Goal: Ask a question

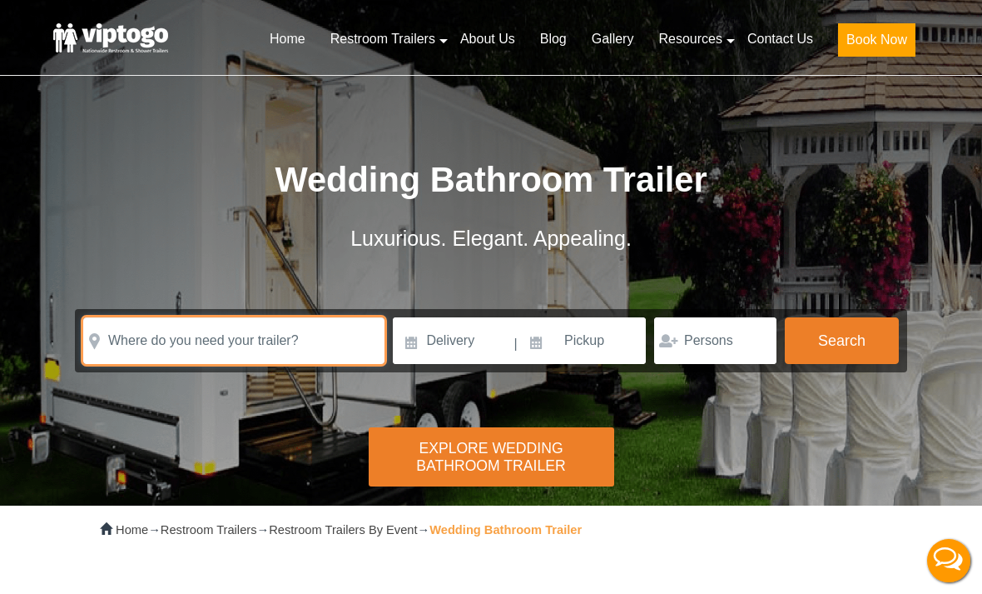
click at [301, 347] on input "text" at bounding box center [233, 340] width 301 height 47
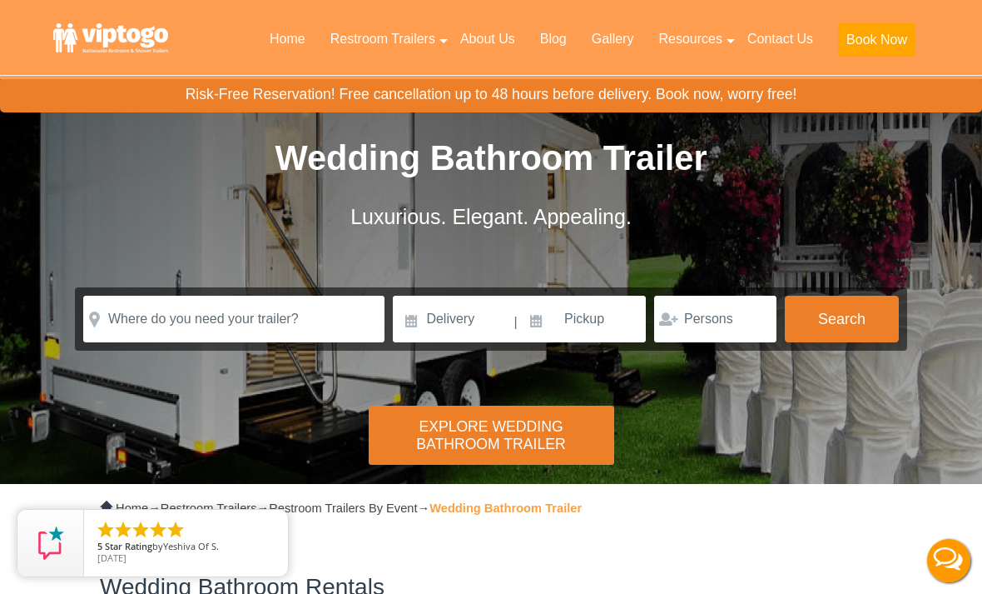
scroll to position [19, 0]
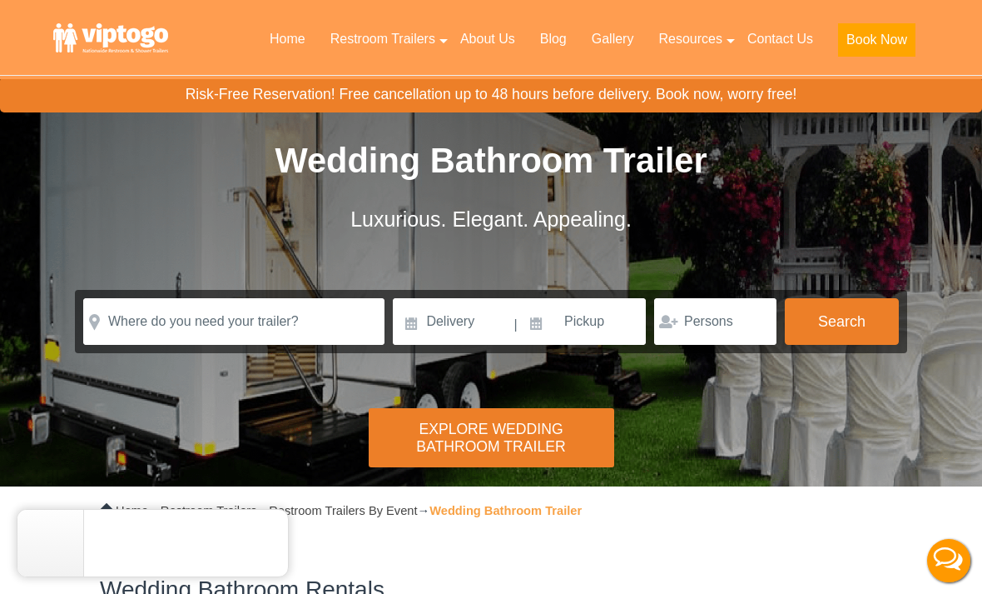
click at [534, 435] on div "Explore Wedding Bathroom Trailer" at bounding box center [492, 437] width 246 height 59
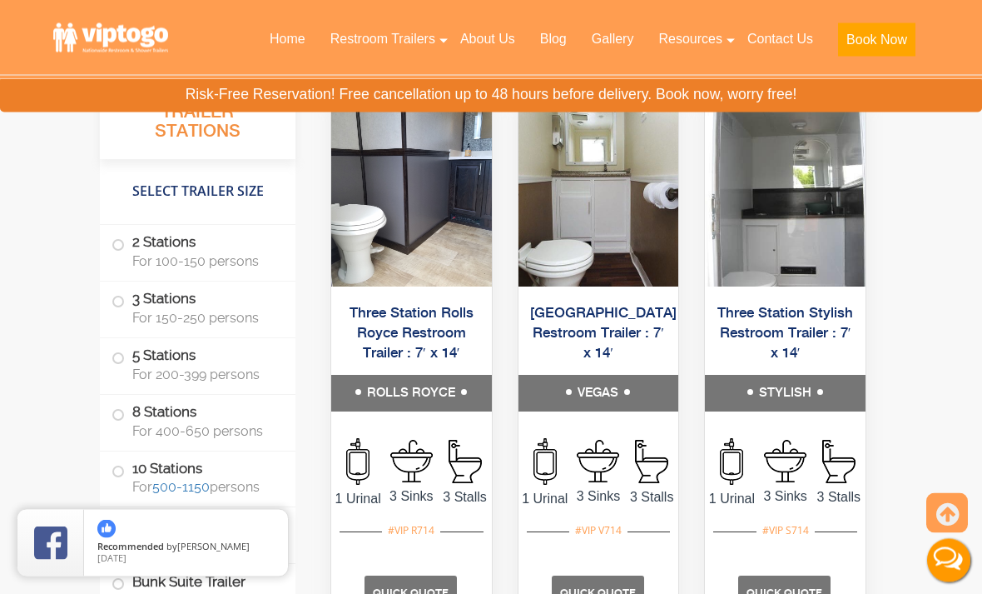
scroll to position [3052, 0]
click at [613, 375] on h5 "[GEOGRAPHIC_DATA] Restroom Trailer : 7′ x 14′" at bounding box center [599, 332] width 161 height 83
click at [607, 411] on h5 "VEGAS" at bounding box center [599, 393] width 161 height 37
click at [611, 360] on link "[GEOGRAPHIC_DATA] Restroom Trailer : 7′ x 14′" at bounding box center [603, 333] width 147 height 55
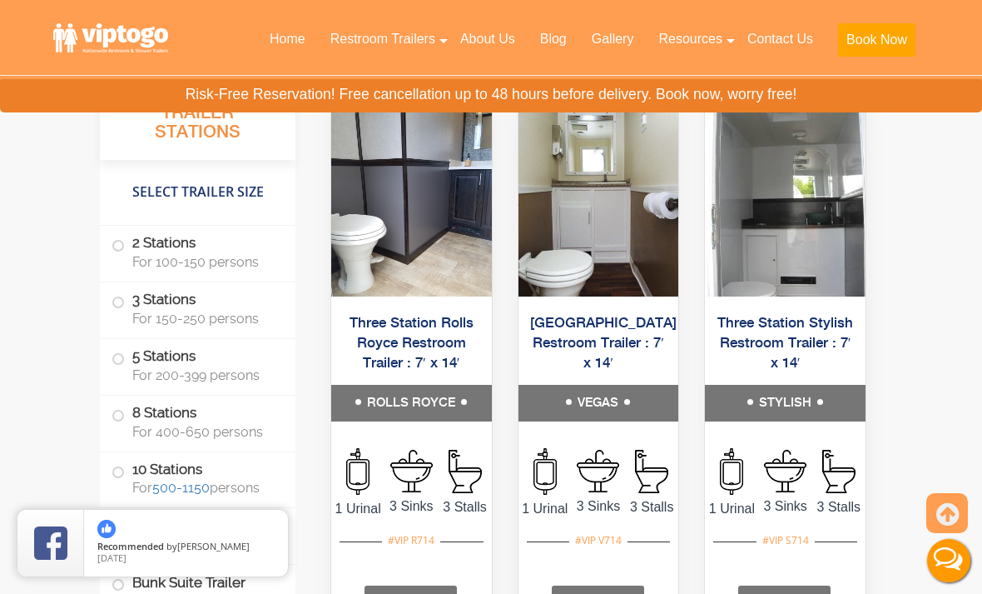
scroll to position [3040, 0]
click at [600, 296] on img at bounding box center [599, 202] width 161 height 191
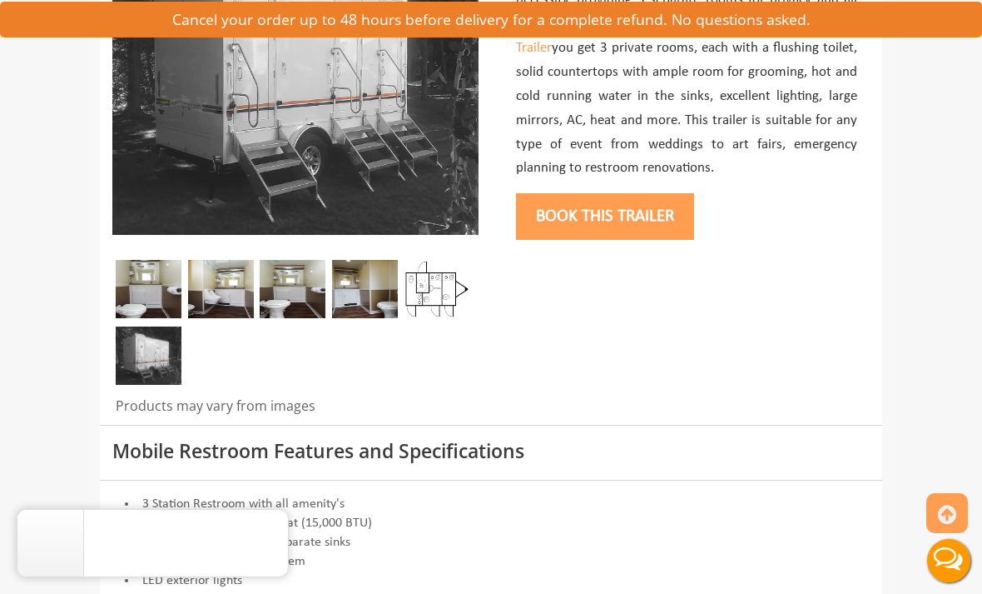
scroll to position [342, 0]
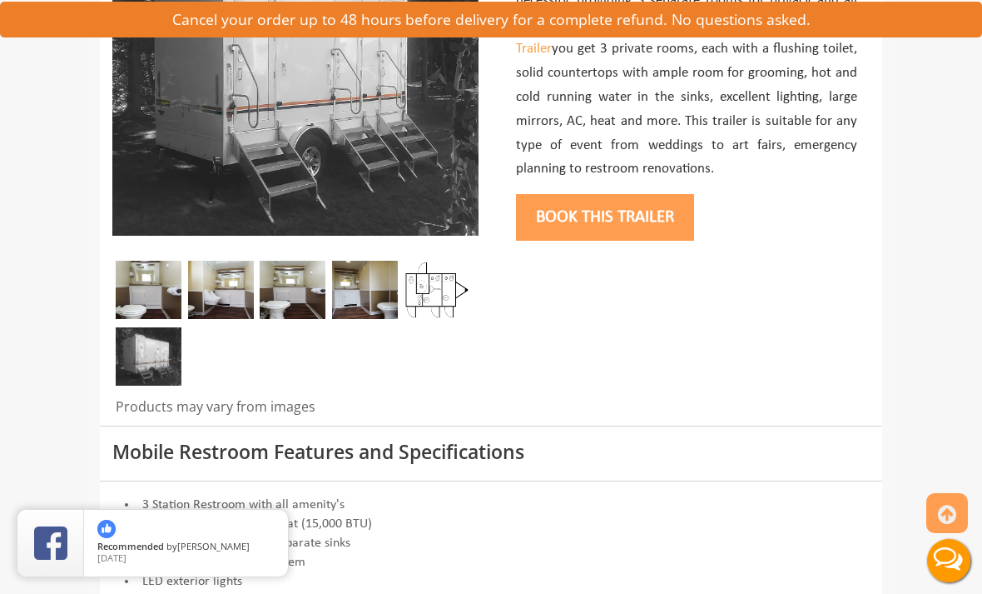
click at [430, 289] on img at bounding box center [437, 290] width 66 height 58
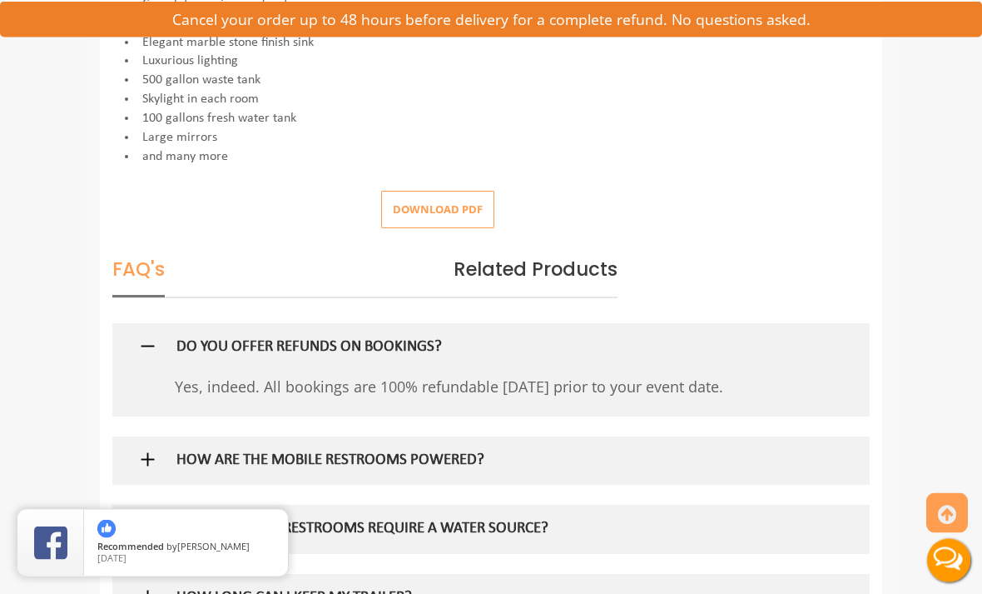
scroll to position [882, 0]
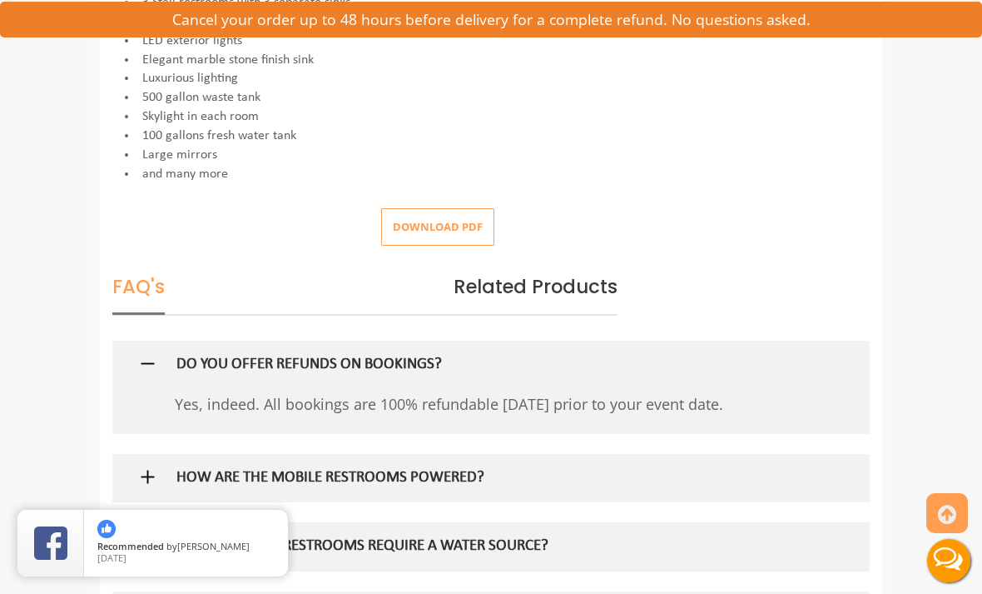
click at [443, 218] on button "Download pdf" at bounding box center [437, 226] width 113 height 37
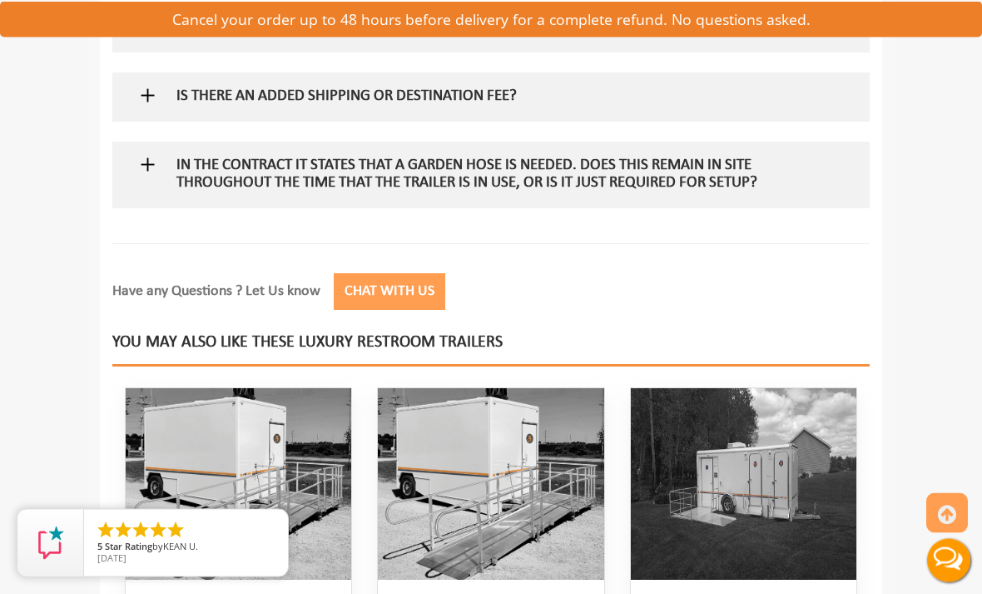
scroll to position [2175, 0]
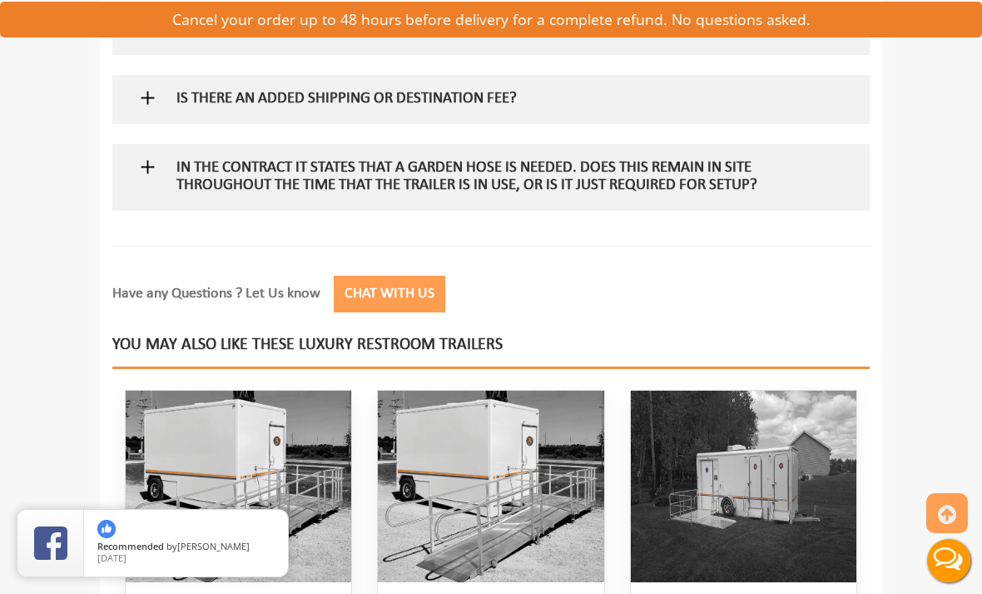
click at [415, 278] on button "Chat with Us" at bounding box center [390, 294] width 112 height 37
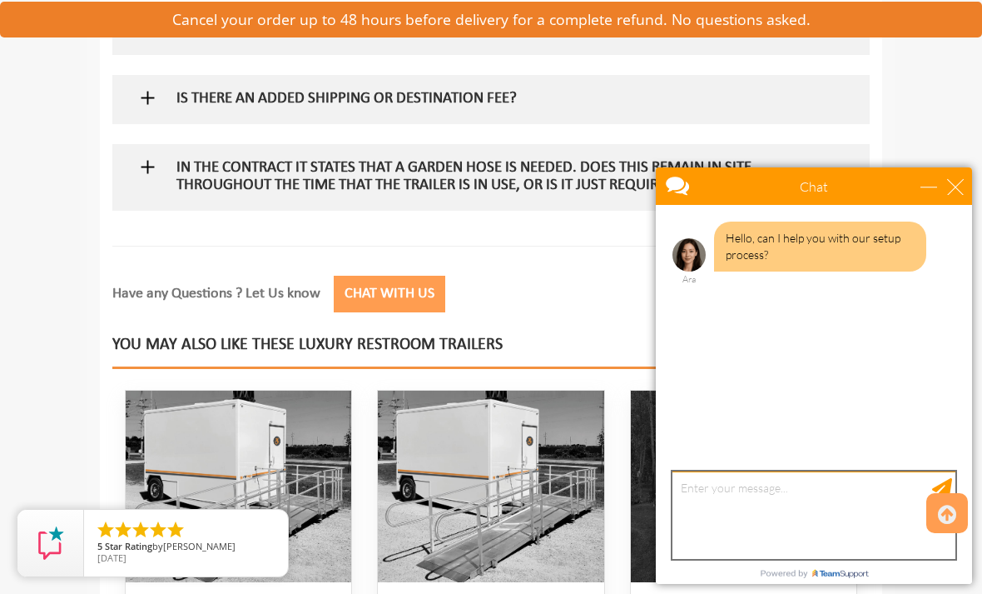
click at [738, 499] on textarea "type your message" at bounding box center [814, 514] width 283 height 87
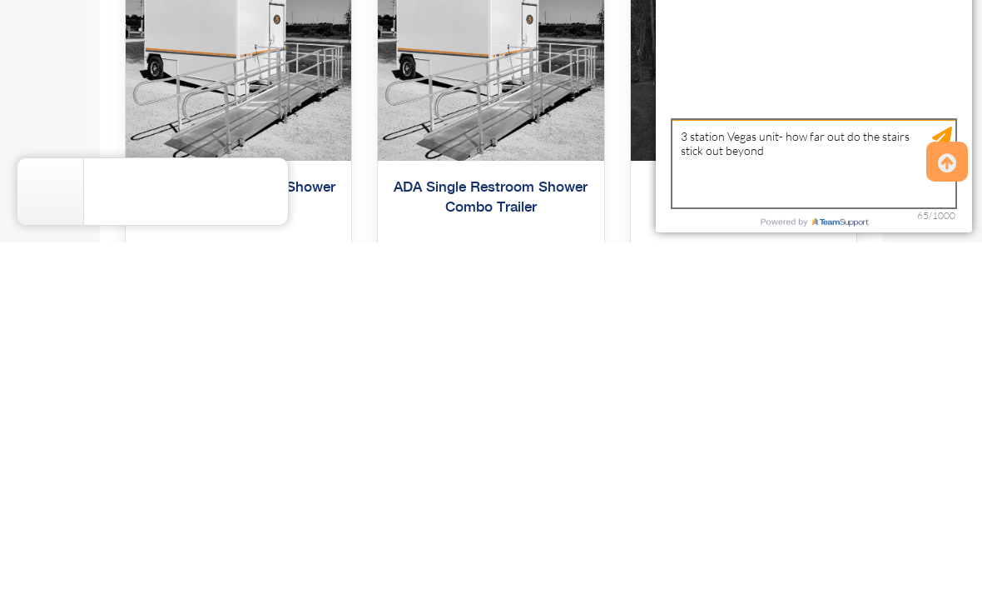
type textarea "3 station Vegas unit- how far out do the stairs stick out beyond r"
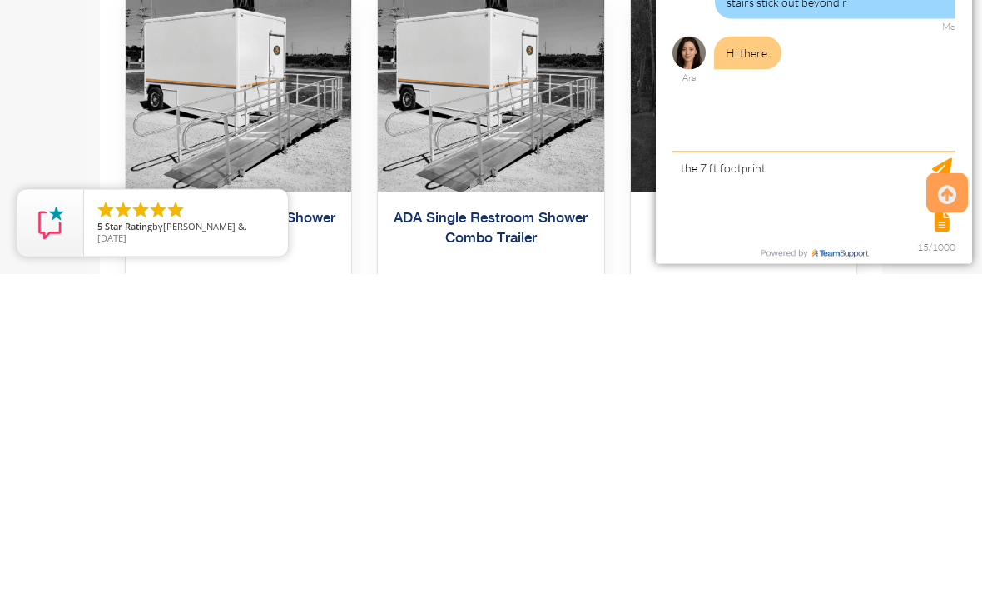
click at [952, 495] on icon at bounding box center [947, 515] width 18 height 40
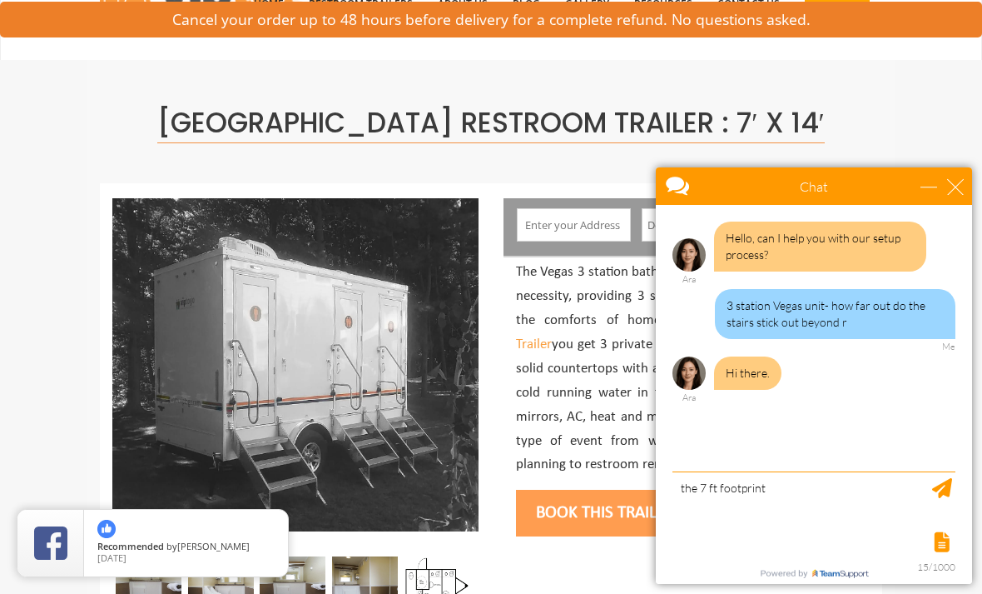
scroll to position [52, 0]
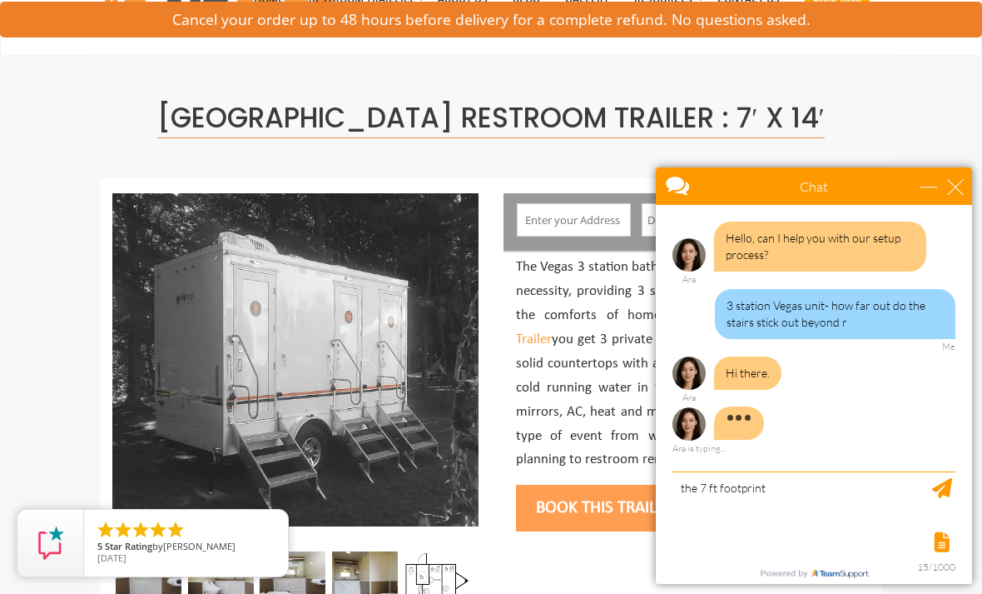
type textarea "the 7 ft footpr"
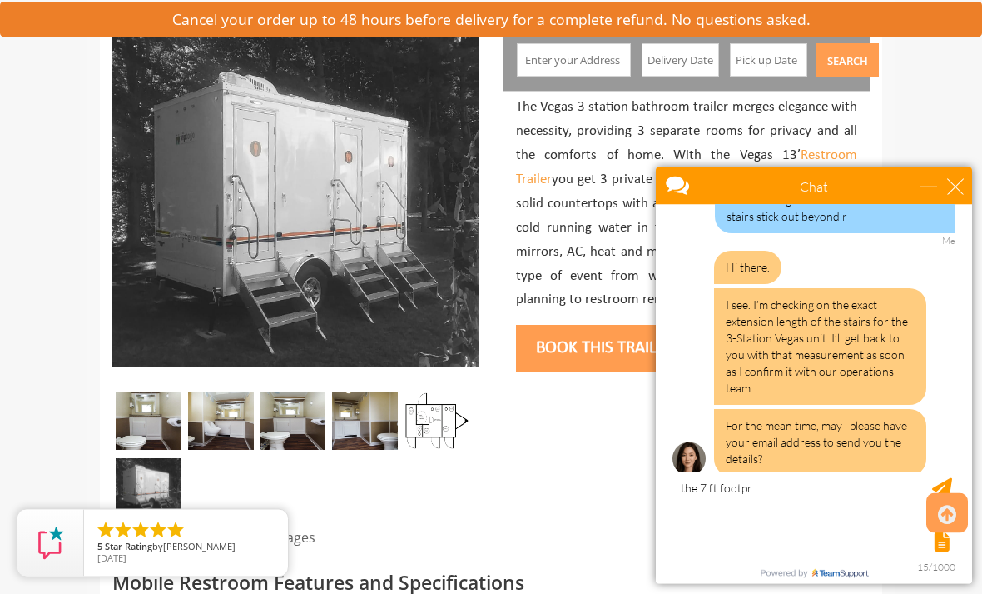
scroll to position [198, 0]
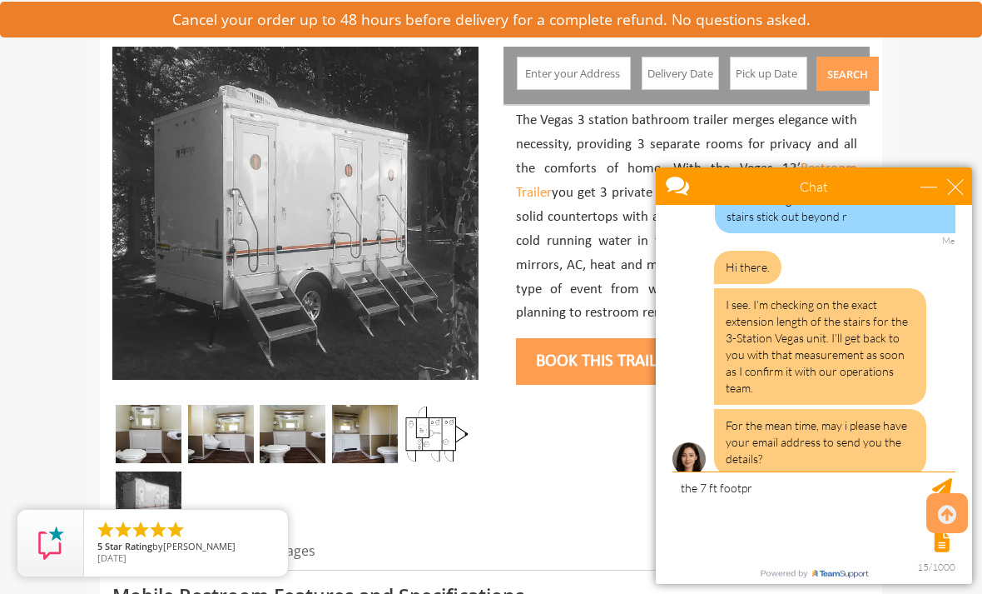
click at [963, 176] on div "Chat" at bounding box center [814, 185] width 316 height 37
click at [952, 192] on div "close" at bounding box center [955, 186] width 17 height 17
type input "Continue Chat"
type input "End Chat"
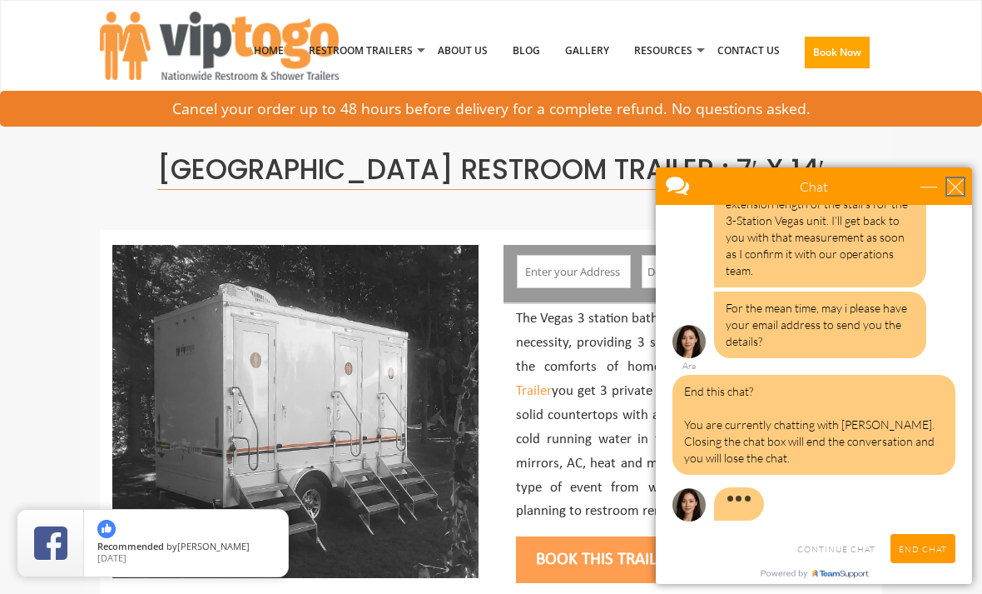
scroll to position [172, 0]
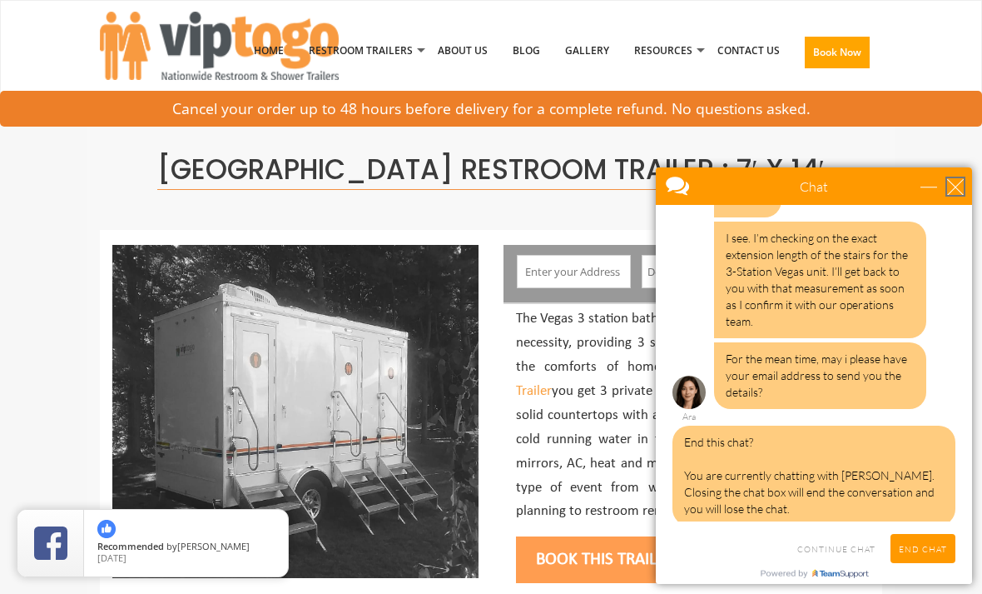
click at [953, 192] on div "close" at bounding box center [955, 186] width 17 height 17
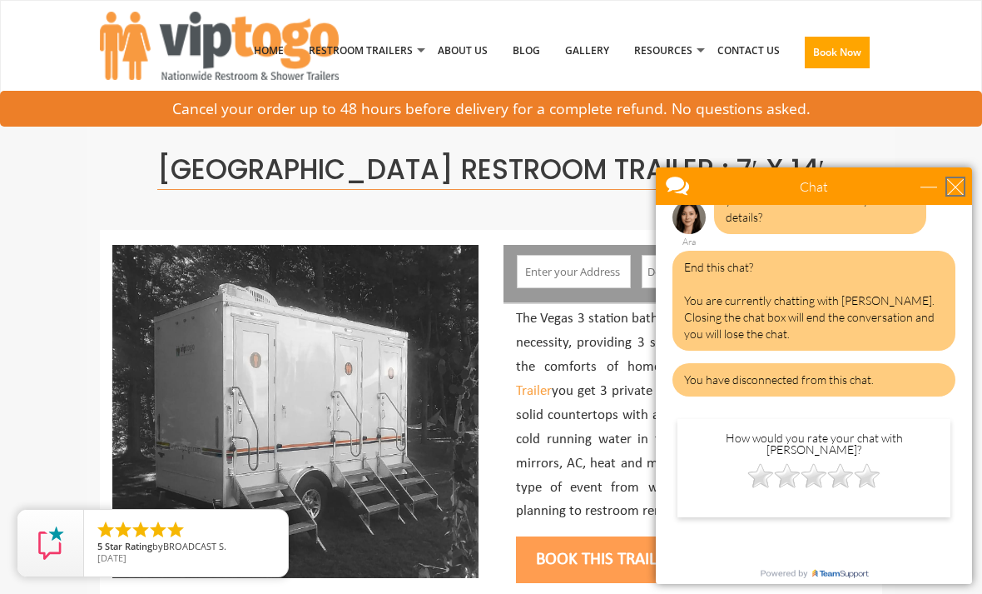
click at [952, 189] on div "close" at bounding box center [955, 186] width 17 height 17
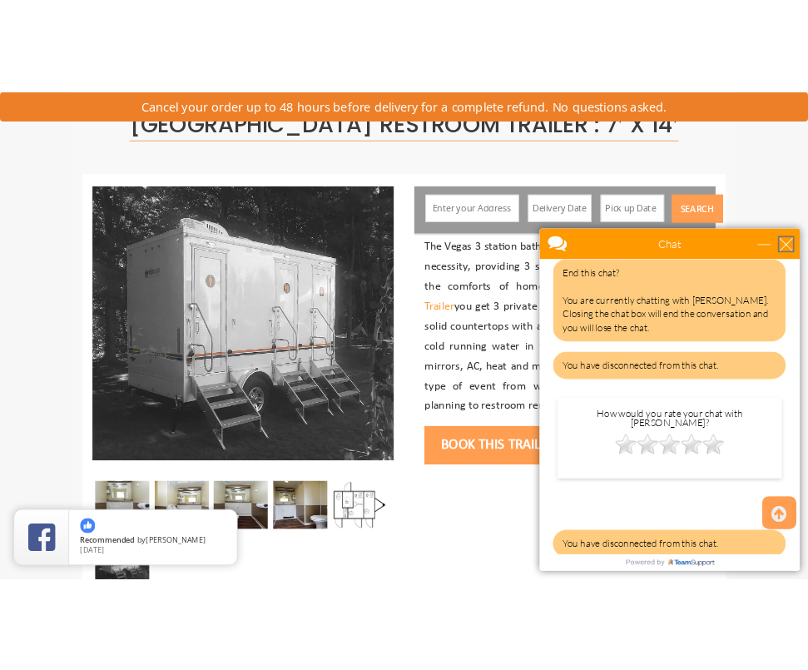
scroll to position [0, 0]
